Goal: Task Accomplishment & Management: Use online tool/utility

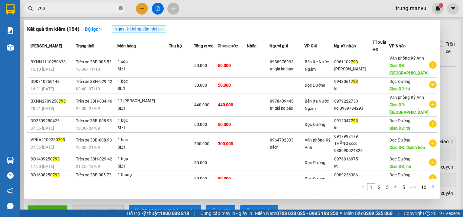
click at [121, 8] on icon "close-circle" at bounding box center [121, 8] width 4 height 4
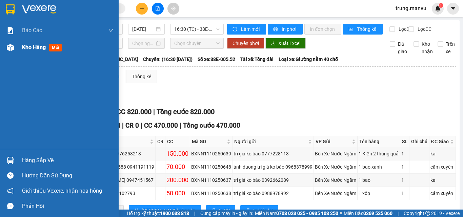
click at [56, 47] on span "mới" at bounding box center [55, 47] width 13 height 7
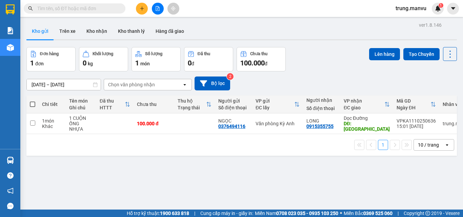
click at [358, 185] on div "ver 1.8.146 Kho gửi Trên xe Kho nhận Kho thanh [PERSON_NAME] đã giao Đơn hàng 1…" at bounding box center [242, 128] width 436 height 217
click at [32, 124] on input "checkbox" at bounding box center [32, 123] width 5 height 5
checkbox input "true"
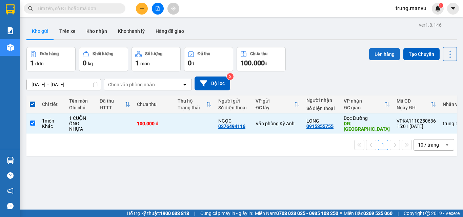
click at [381, 50] on button "Lên hàng" at bounding box center [384, 54] width 31 height 12
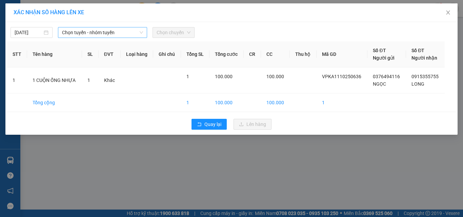
click at [139, 32] on icon "down" at bounding box center [141, 33] width 4 height 4
click at [140, 33] on icon "down" at bounding box center [141, 33] width 4 height 4
click at [174, 33] on span "Chọn chuyến" at bounding box center [174, 32] width 34 height 10
click at [185, 35] on span "Chọn chuyến" at bounding box center [174, 32] width 34 height 10
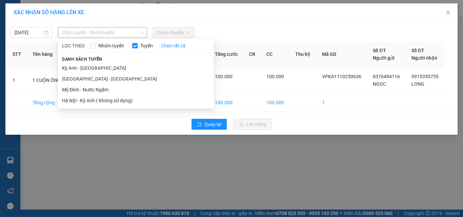
click at [125, 38] on div "Chọn tuyến - nhóm tuyến" at bounding box center [102, 32] width 89 height 11
click at [84, 68] on li "Kỳ Anh - [GEOGRAPHIC_DATA]" at bounding box center [136, 68] width 156 height 11
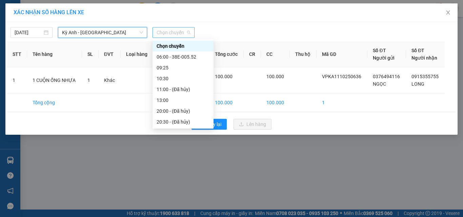
click at [184, 33] on span "Chọn chuyến" at bounding box center [174, 32] width 34 height 10
click at [187, 56] on div "06:00 - 38E-005.52" at bounding box center [183, 56] width 53 height 7
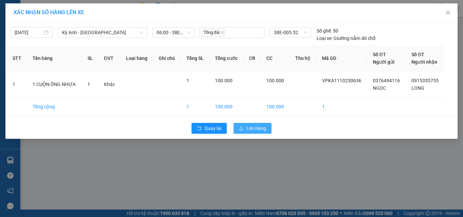
click at [244, 130] on button "Lên hàng" at bounding box center [253, 128] width 38 height 11
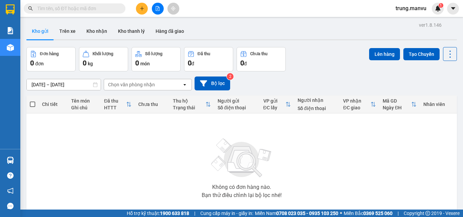
click at [161, 148] on div "Không có đơn hàng nào. Bạn thử điều chỉnh lại bộ lọc nhé!" at bounding box center [242, 167] width 424 height 102
click at [72, 9] on input "text" at bounding box center [77, 8] width 80 height 7
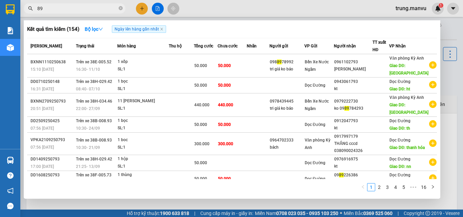
type input "8"
type input "5989"
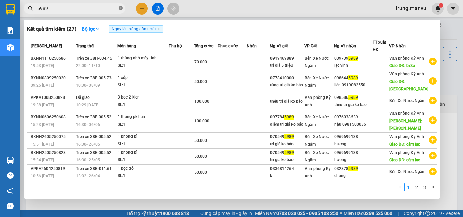
click at [121, 10] on icon "close-circle" at bounding box center [121, 8] width 4 height 4
